Goal: Obtain resource: Download file/media

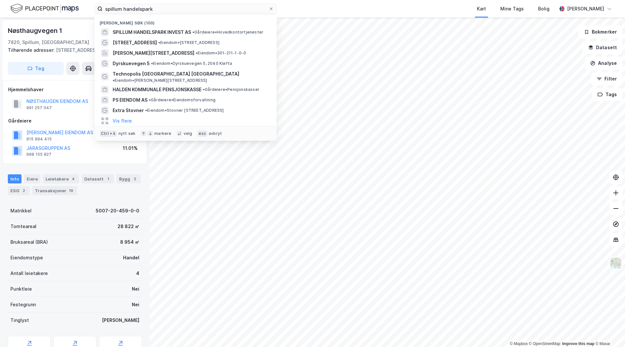
click at [136, 6] on input "spillum handelspark" at bounding box center [186, 9] width 166 height 10
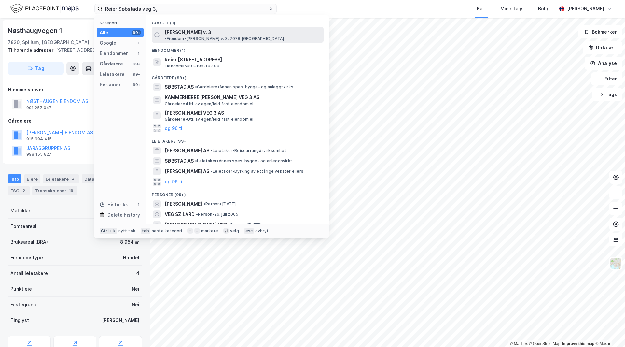
type input "Reier Søbstads veg 3,"
click at [180, 32] on span "[PERSON_NAME] v. 3" at bounding box center [188, 32] width 47 height 8
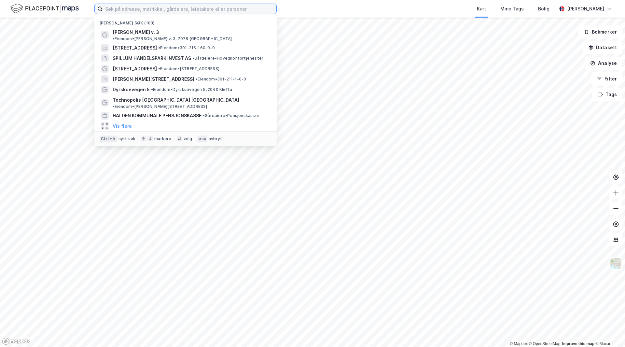
click at [142, 9] on input at bounding box center [190, 9] width 174 height 10
paste input "Reier Søbstads veg 3,"
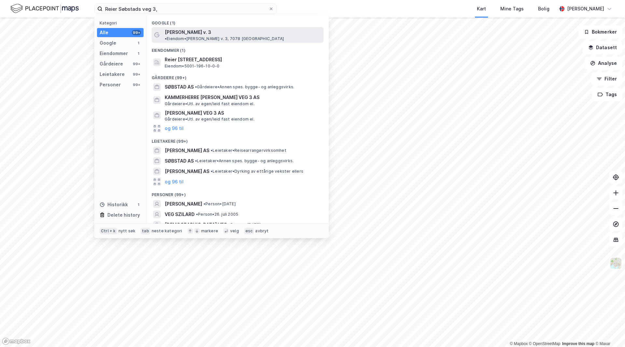
click at [250, 36] on span "• Eiendom • Reier Søbstads v. 3, 7078 Saupstad" at bounding box center [224, 38] width 119 height 5
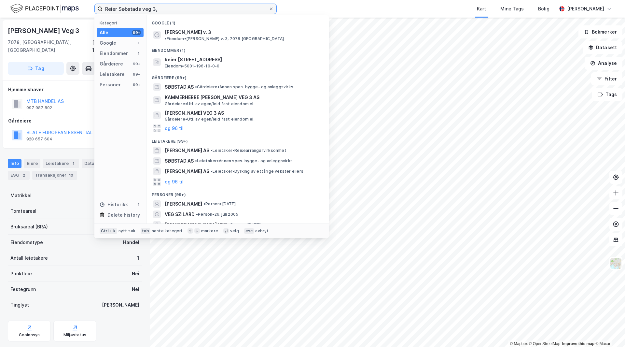
click at [194, 8] on input "Reier Søbstads veg 3," at bounding box center [186, 9] width 166 height 10
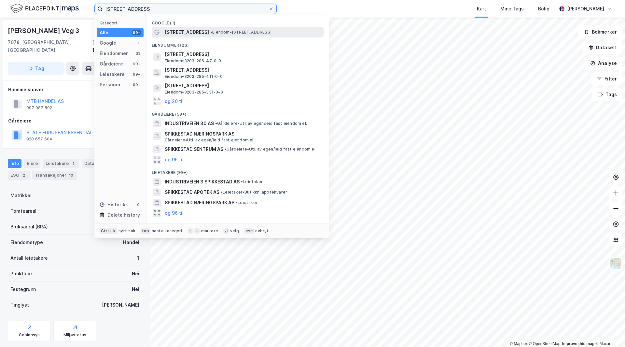
type input "industriveien 30, spikkestad"
click at [216, 32] on span "• Eiendom • Industriveien 30, 3430 Spikkestad" at bounding box center [240, 32] width 61 height 5
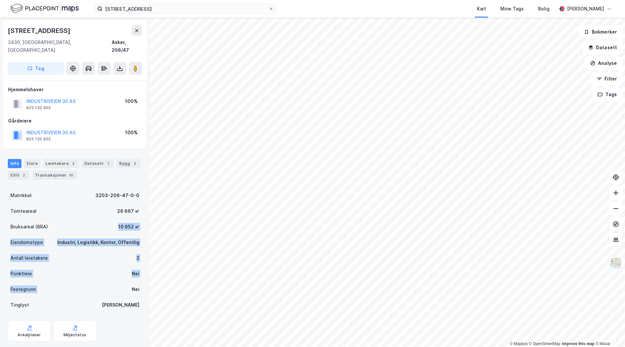
drag, startPoint x: 89, startPoint y: 217, endPoint x: 89, endPoint y: 282, distance: 64.8
click at [89, 282] on div "Matrikkel 3203-206-47-0-0 Tomteareal 26 667 ㎡ Bruksareal (BRA) 10 652 ㎡ Eiendom…" at bounding box center [75, 250] width 134 height 125
click at [90, 281] on div "Festegrunn Nei" at bounding box center [75, 289] width 134 height 16
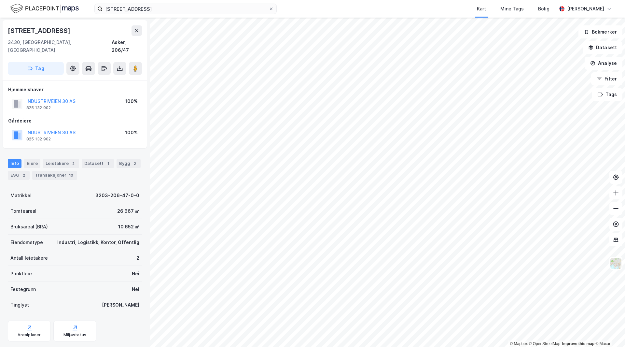
drag, startPoint x: 90, startPoint y: 277, endPoint x: 72, endPoint y: 284, distance: 19.8
click at [72, 284] on div "Festegrunn Nei" at bounding box center [75, 289] width 134 height 16
click at [25, 172] on div "2" at bounding box center [24, 175] width 7 height 7
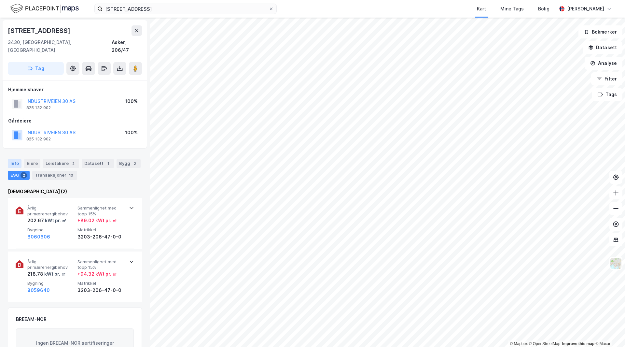
click at [20, 159] on div "Info" at bounding box center [15, 163] width 14 height 9
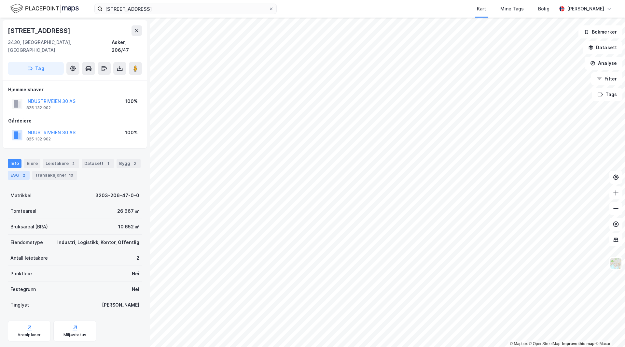
click at [27, 171] on div "ESG 2" at bounding box center [19, 175] width 22 height 9
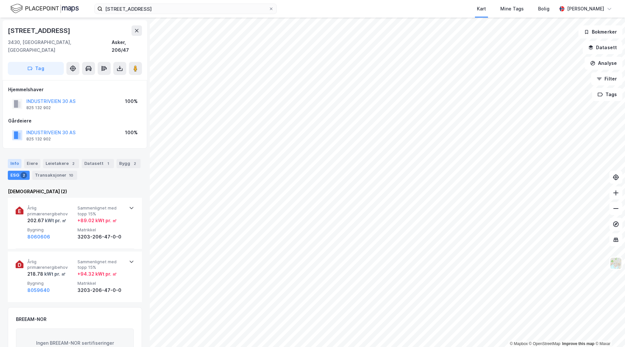
click at [16, 159] on div "Info" at bounding box center [15, 163] width 14 height 9
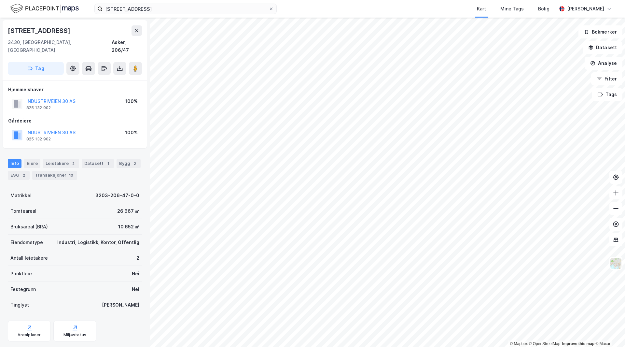
drag, startPoint x: 85, startPoint y: 210, endPoint x: 72, endPoint y: 202, distance: 15.8
click at [50, 203] on div "Tomteareal 26 667 ㎡" at bounding box center [75, 211] width 134 height 16
click at [97, 159] on div "Datasett 1" at bounding box center [98, 163] width 32 height 9
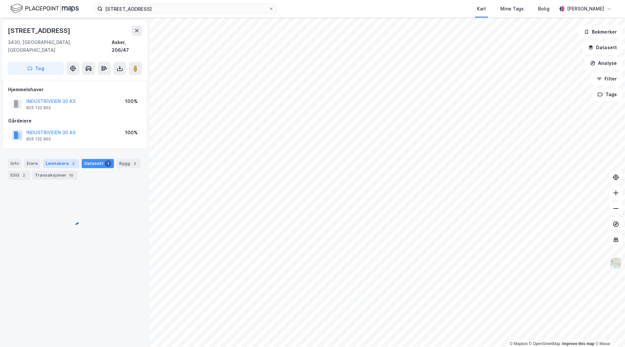
click at [66, 159] on div "Leietakere 2" at bounding box center [61, 163] width 36 height 9
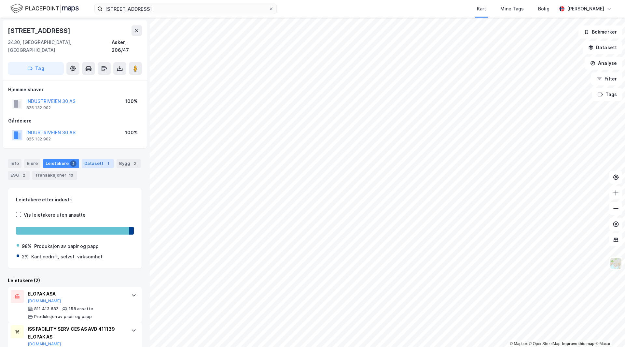
click at [98, 159] on div "Datasett 1" at bounding box center [98, 163] width 32 height 9
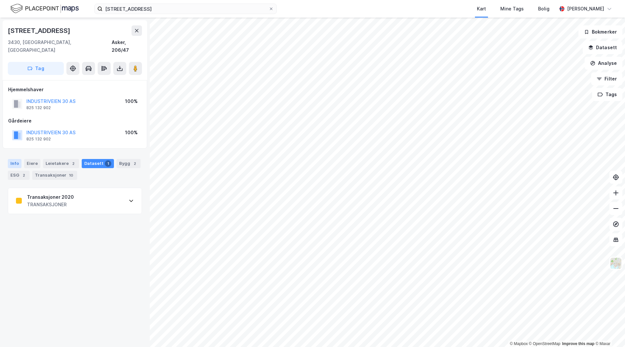
click at [14, 159] on div "Info" at bounding box center [15, 163] width 14 height 9
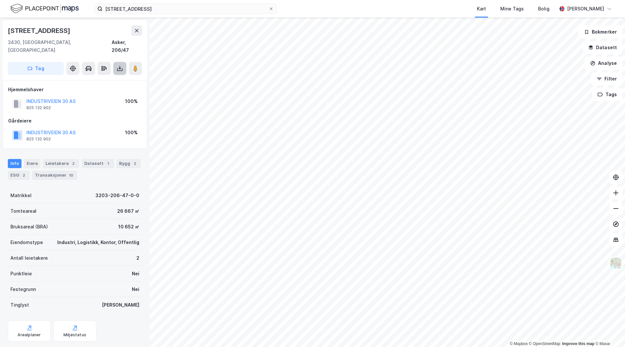
click at [119, 64] on button at bounding box center [119, 68] width 13 height 13
click at [103, 89] on div "Last ned matrikkelrapport" at bounding box center [96, 91] width 54 height 5
